Goal: Task Accomplishment & Management: Use online tool/utility

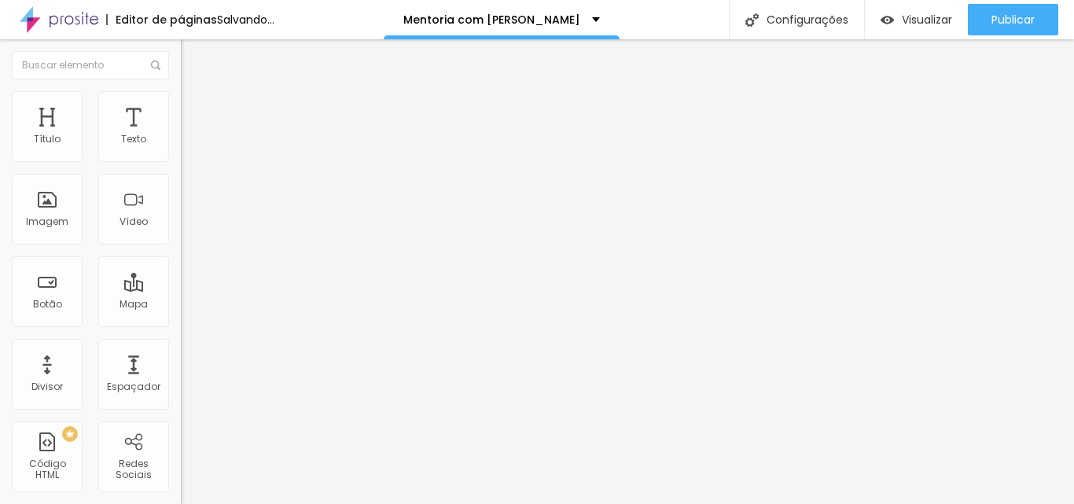
click at [195, 108] on span "Estilo" at bounding box center [207, 101] width 24 height 13
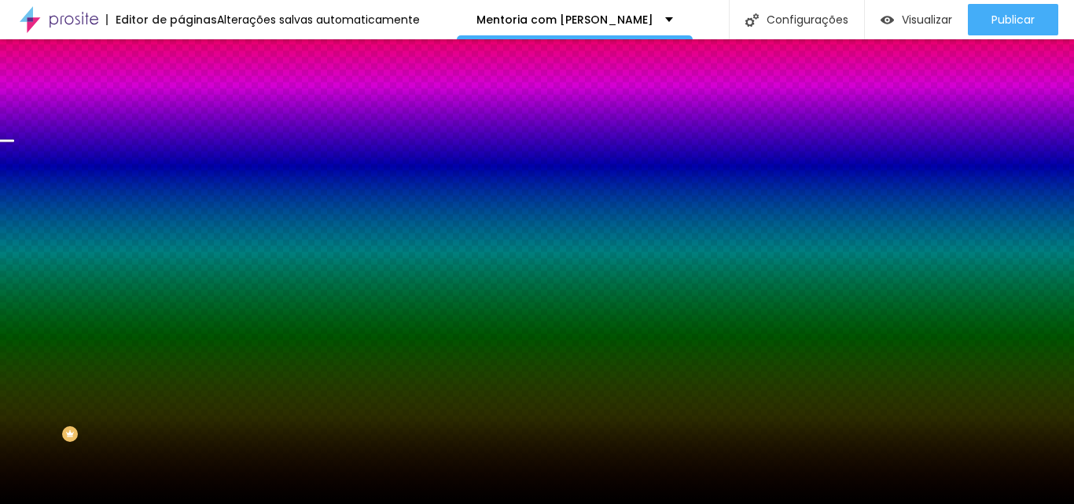
click at [181, 145] on span "Trocar imagem" at bounding box center [224, 137] width 86 height 13
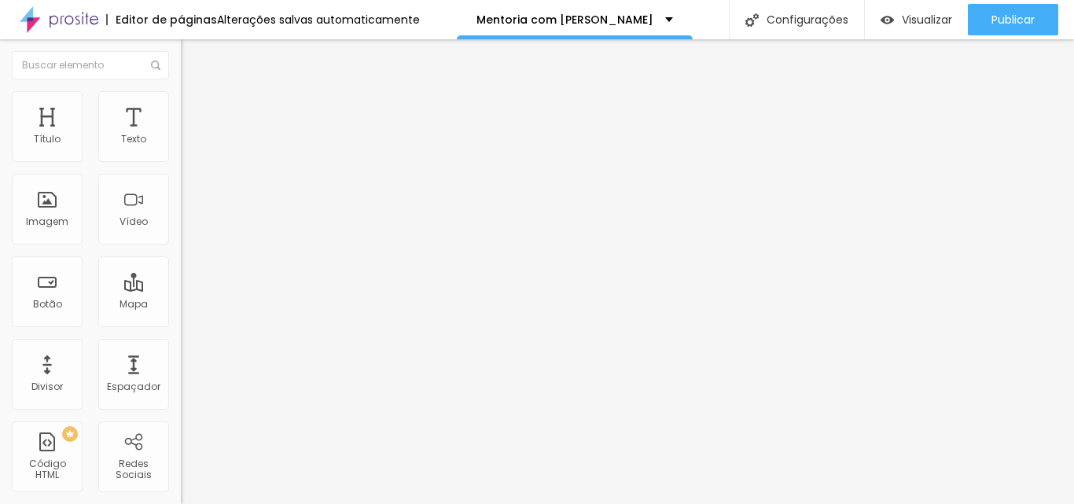
click at [181, 135] on span "Trocar imagem" at bounding box center [224, 128] width 86 height 13
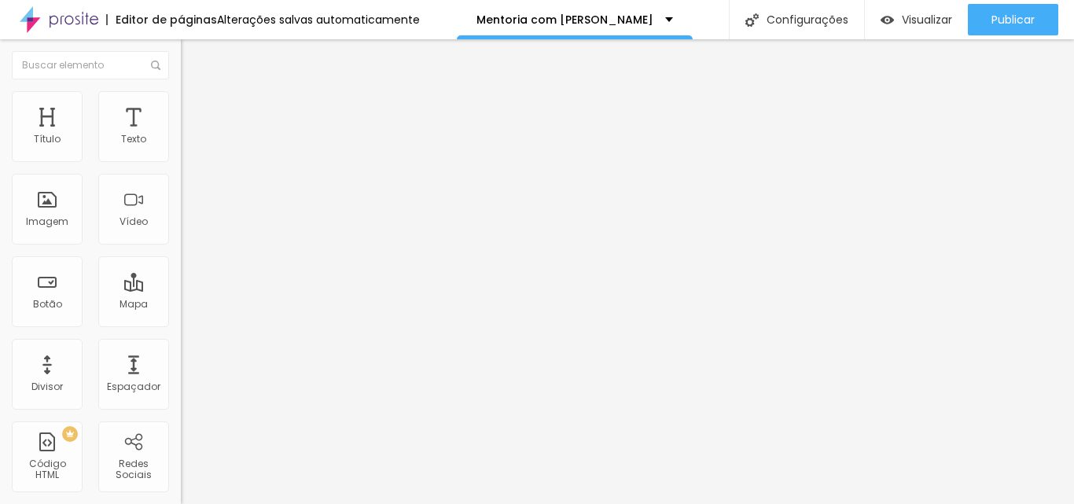
click at [266, 132] on img at bounding box center [270, 127] width 9 height 9
click at [181, 135] on span "Adicionar imagem" at bounding box center [231, 128] width 101 height 13
drag, startPoint x: 186, startPoint y: 217, endPoint x: 293, endPoint y: 125, distance: 141.0
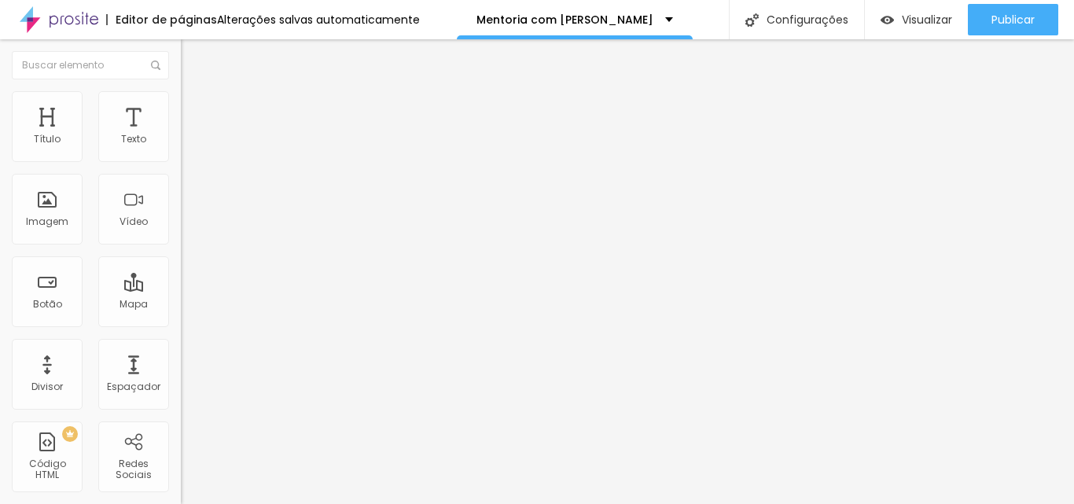
click at [181, 135] on span "Adicionar imagem" at bounding box center [231, 128] width 101 height 13
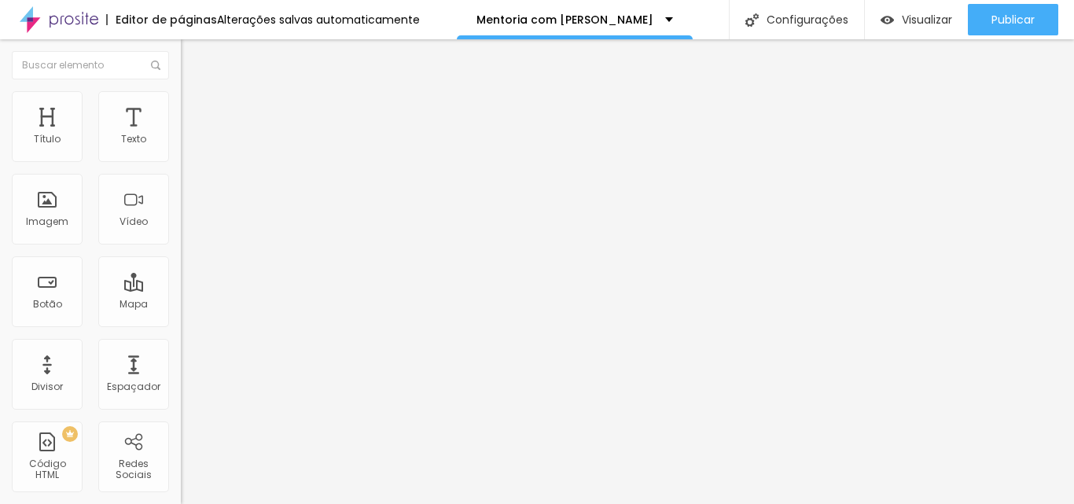
click at [193, 59] on img "button" at bounding box center [199, 57] width 13 height 13
click at [41, 221] on div "Imagem" at bounding box center [47, 221] width 42 height 11
click at [44, 221] on div "Imagem" at bounding box center [47, 221] width 42 height 11
click at [193, 61] on img "button" at bounding box center [199, 57] width 13 height 13
click at [19, 61] on input "text" at bounding box center [90, 65] width 157 height 28
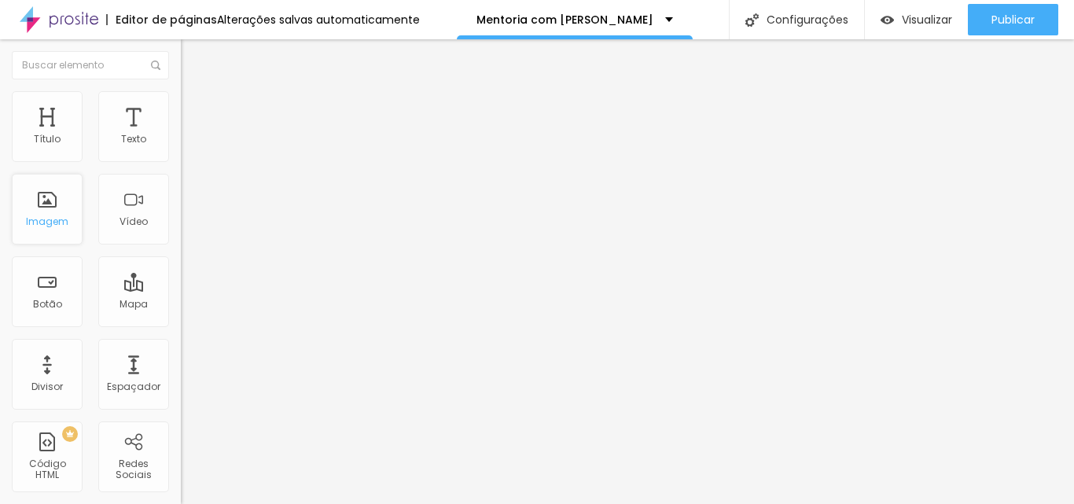
click at [48, 200] on div "Imagem" at bounding box center [47, 209] width 71 height 71
click at [195, 107] on span "Estilo" at bounding box center [207, 101] width 24 height 13
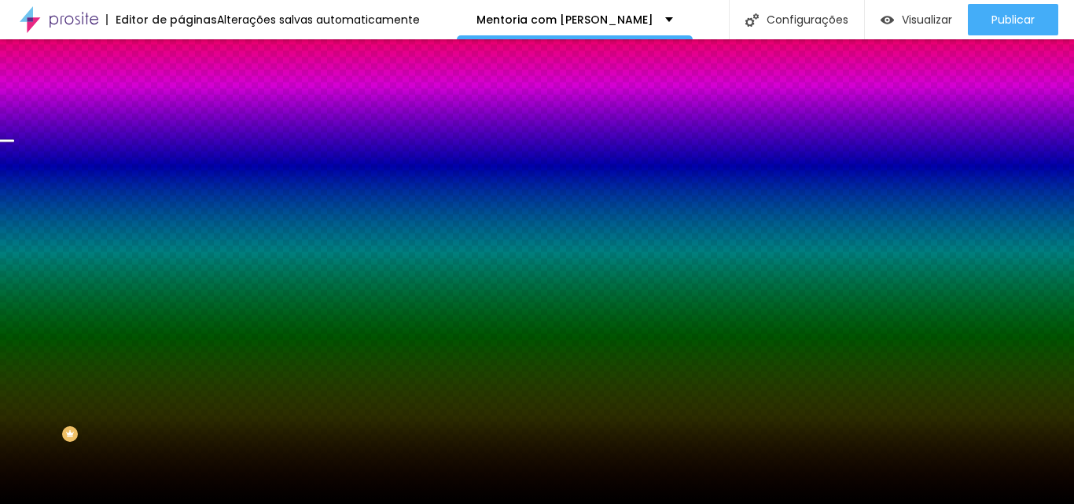
click at [181, 145] on span "Trocar imagem" at bounding box center [224, 137] width 86 height 13
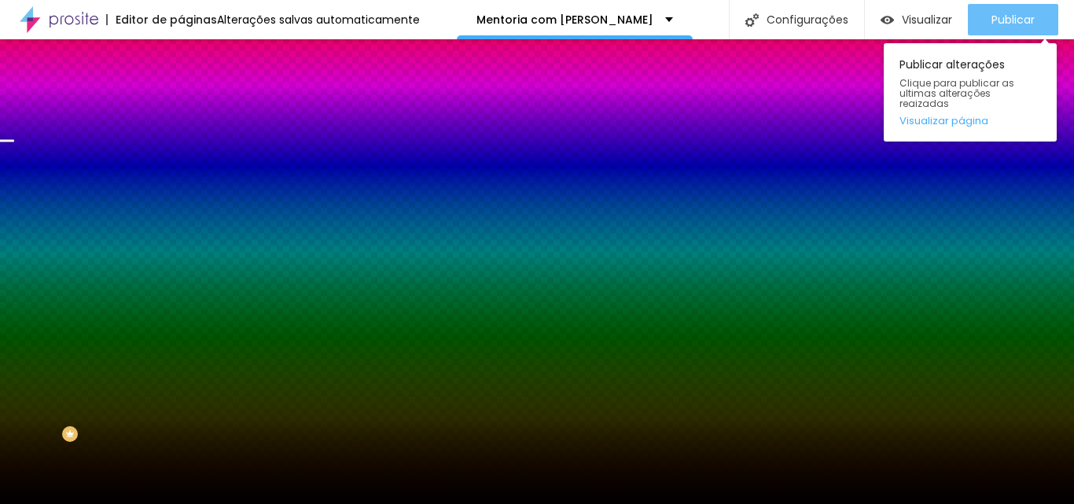
click at [999, 18] on span "Publicar" at bounding box center [1012, 19] width 43 height 13
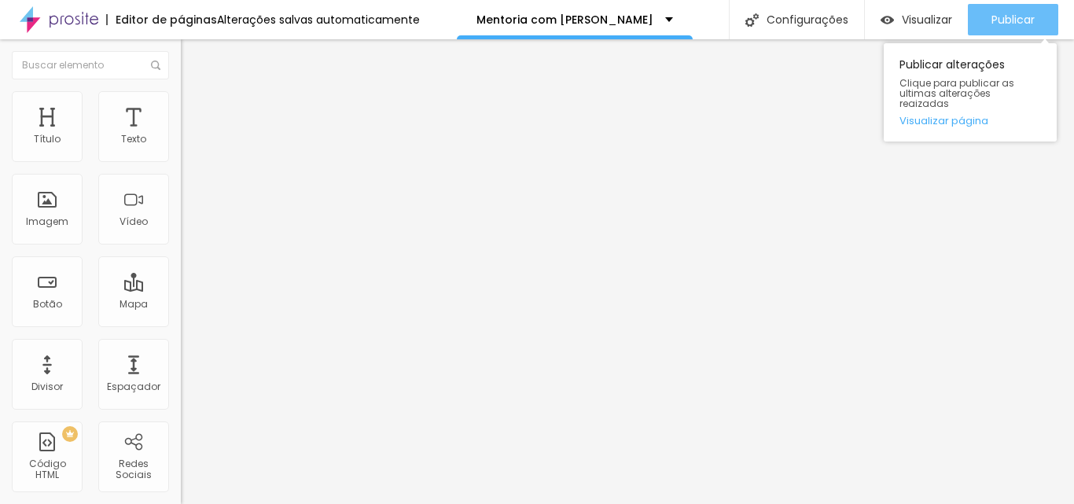
click at [1005, 17] on span "Publicar" at bounding box center [1012, 19] width 43 height 13
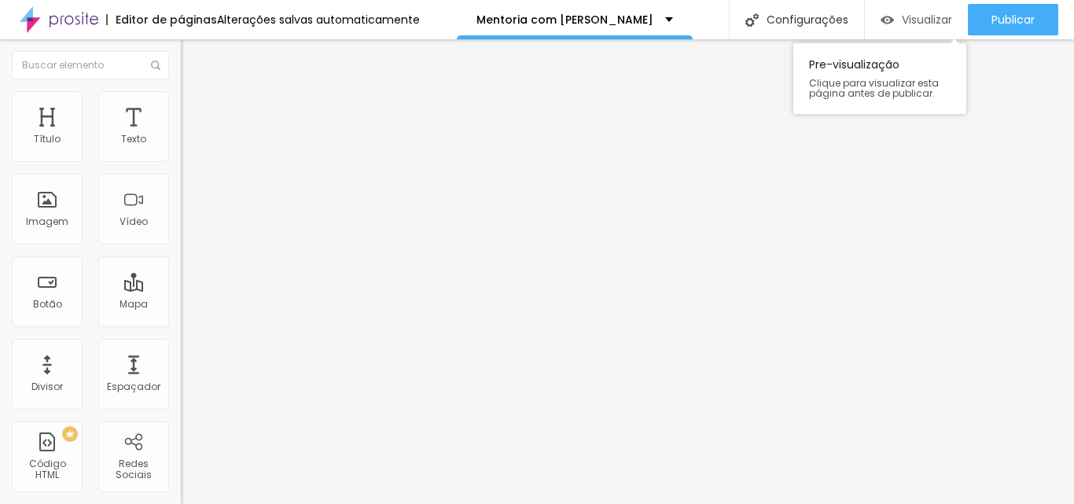
click at [920, 20] on span "Visualizar" at bounding box center [927, 19] width 50 height 13
